Goal: Navigation & Orientation: Find specific page/section

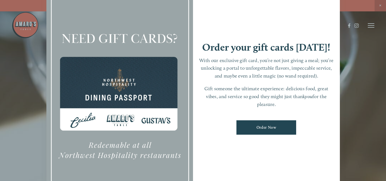
click at [370, 27] on div at bounding box center [193, 90] width 386 height 181
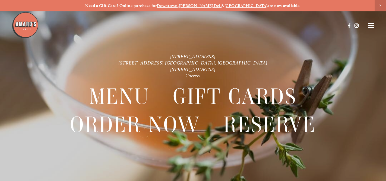
click at [369, 26] on icon at bounding box center [371, 25] width 7 height 5
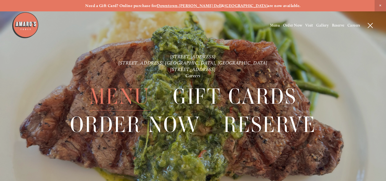
click at [122, 97] on span "Menu" at bounding box center [119, 97] width 60 height 28
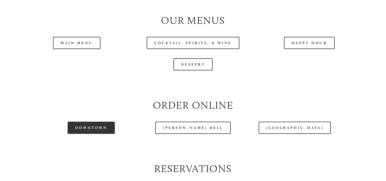
scroll to position [553, 0]
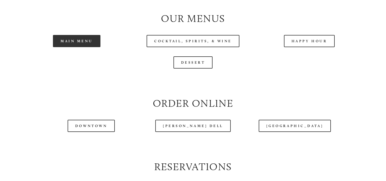
click at [79, 43] on link "Main Menu" at bounding box center [76, 41] width 47 height 12
